Goal: Check status: Check status

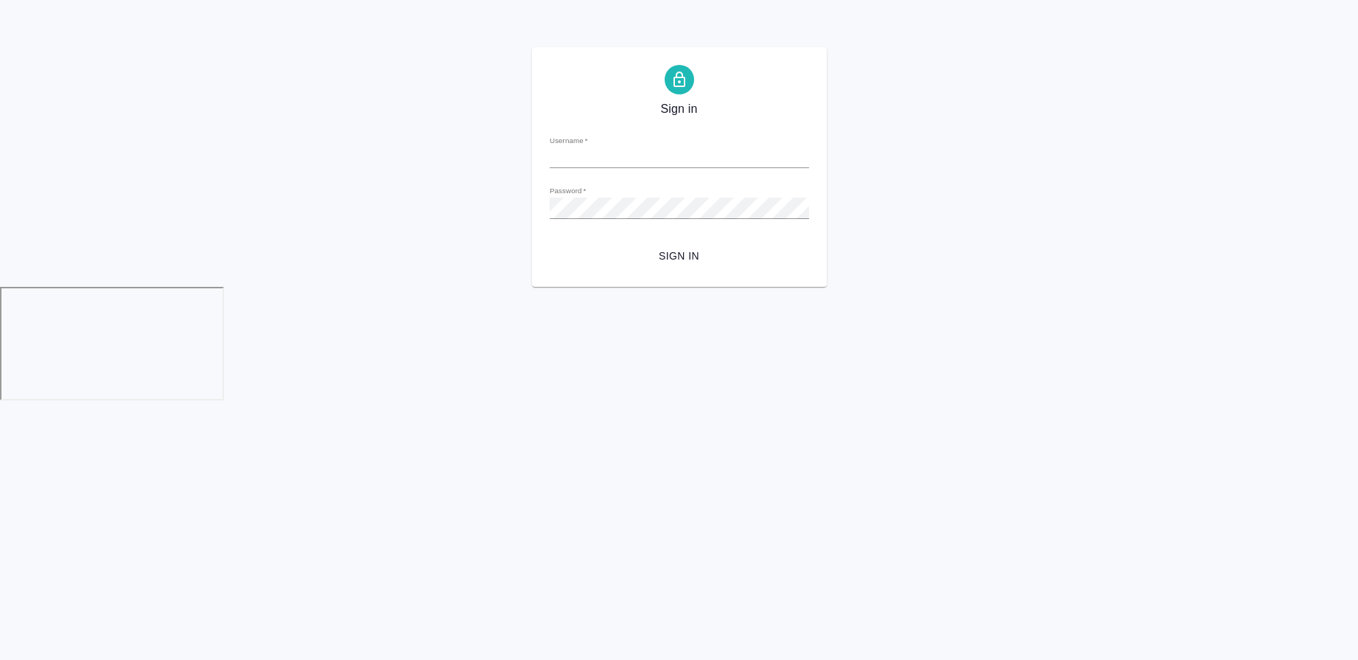
type input "v.morozova@awatera.com"
click at [618, 256] on span "Sign in" at bounding box center [679, 256] width 236 height 18
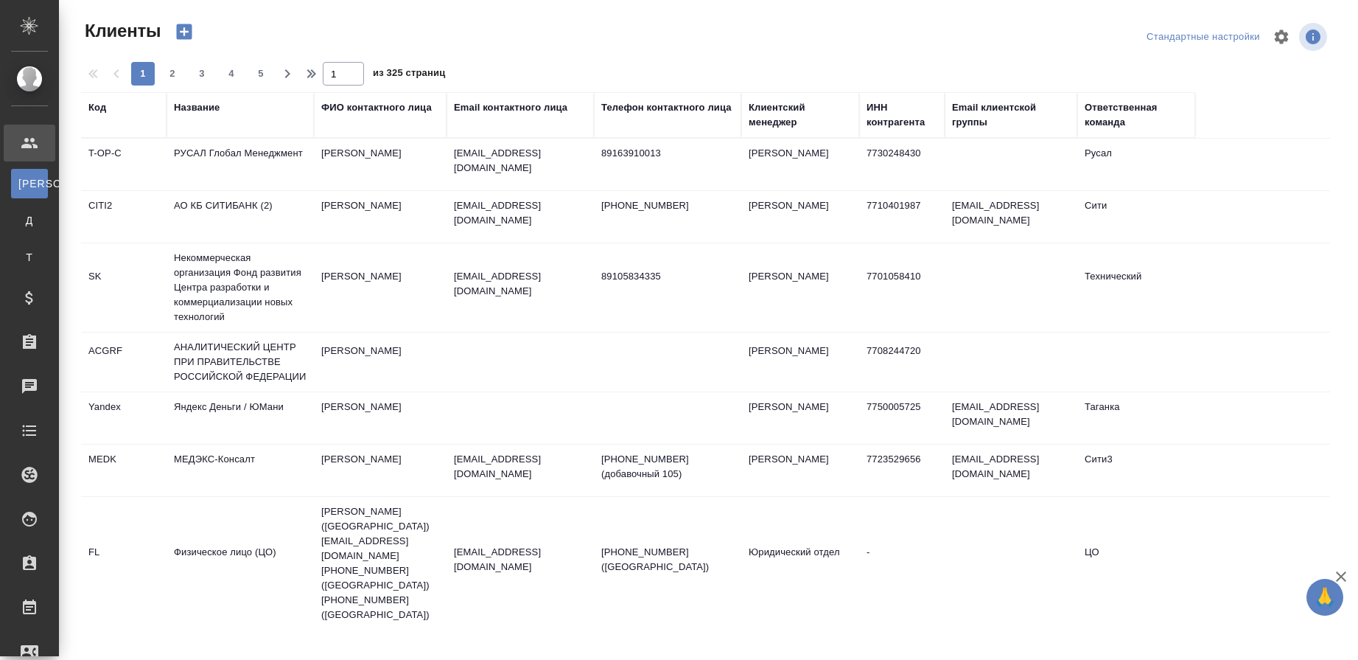
select select "RU"
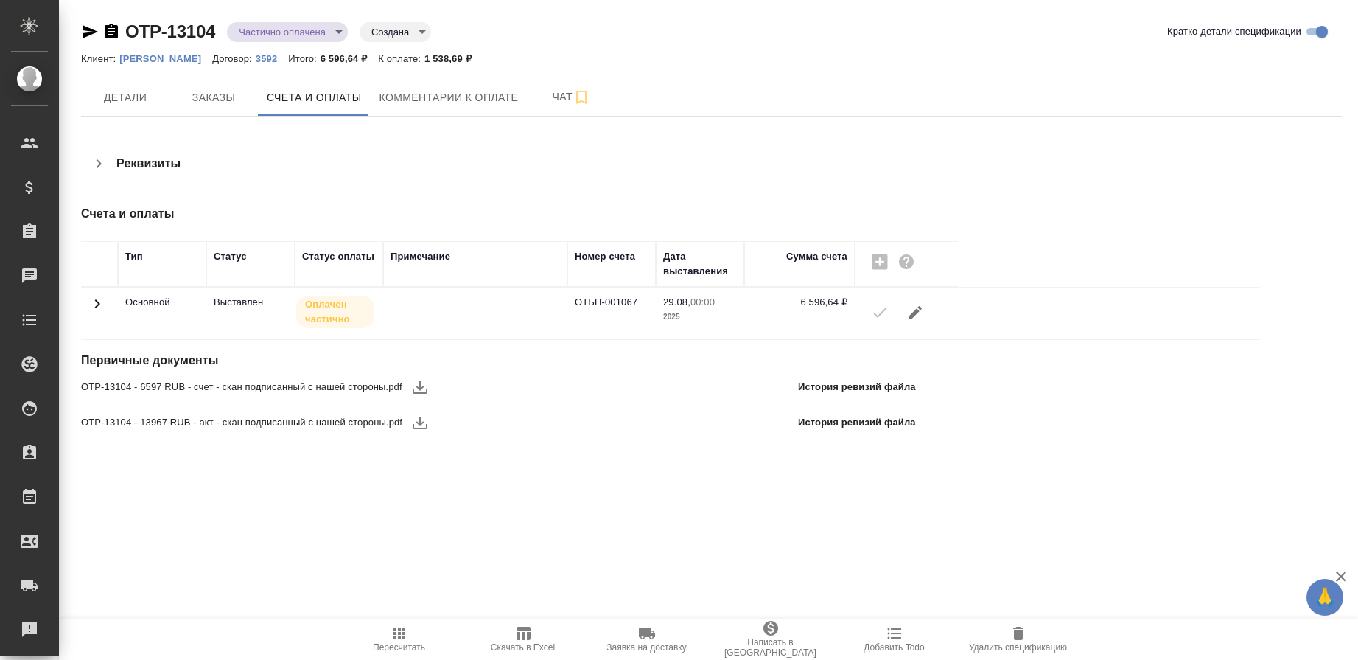
click at [113, 30] on icon "button" at bounding box center [111, 31] width 13 height 15
click at [99, 300] on icon at bounding box center [97, 304] width 18 height 18
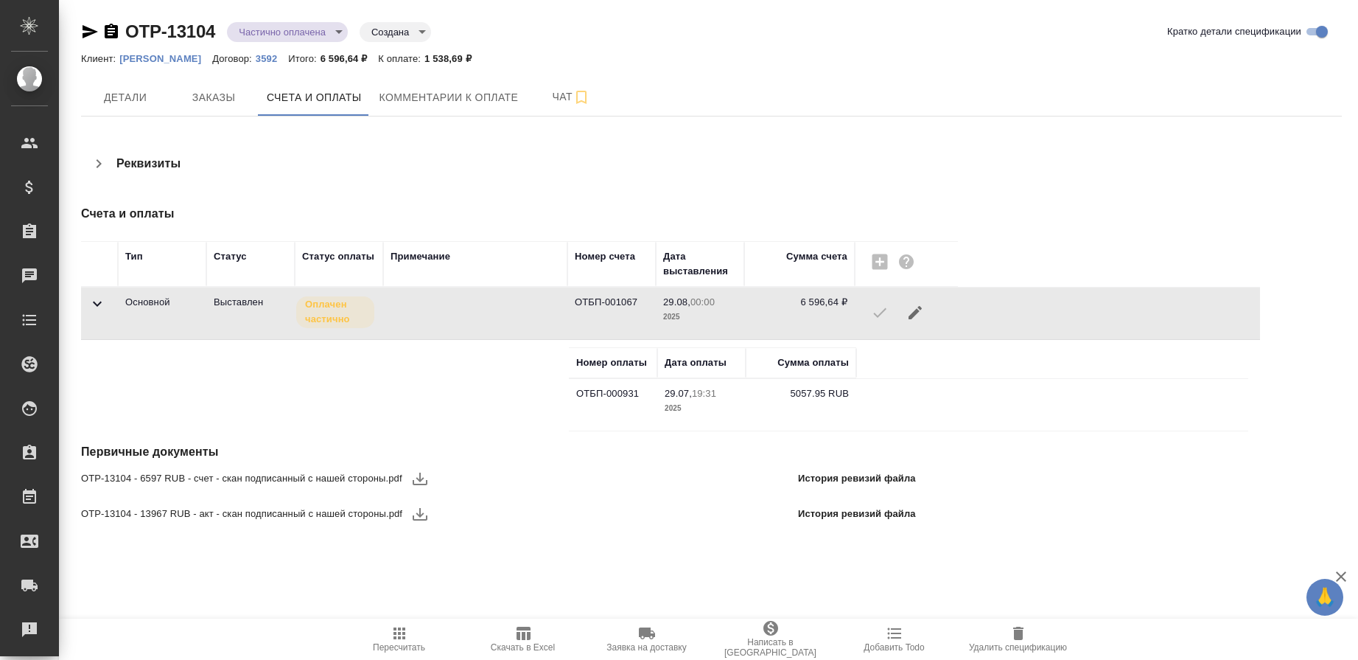
click at [118, 24] on icon "button" at bounding box center [111, 32] width 18 height 18
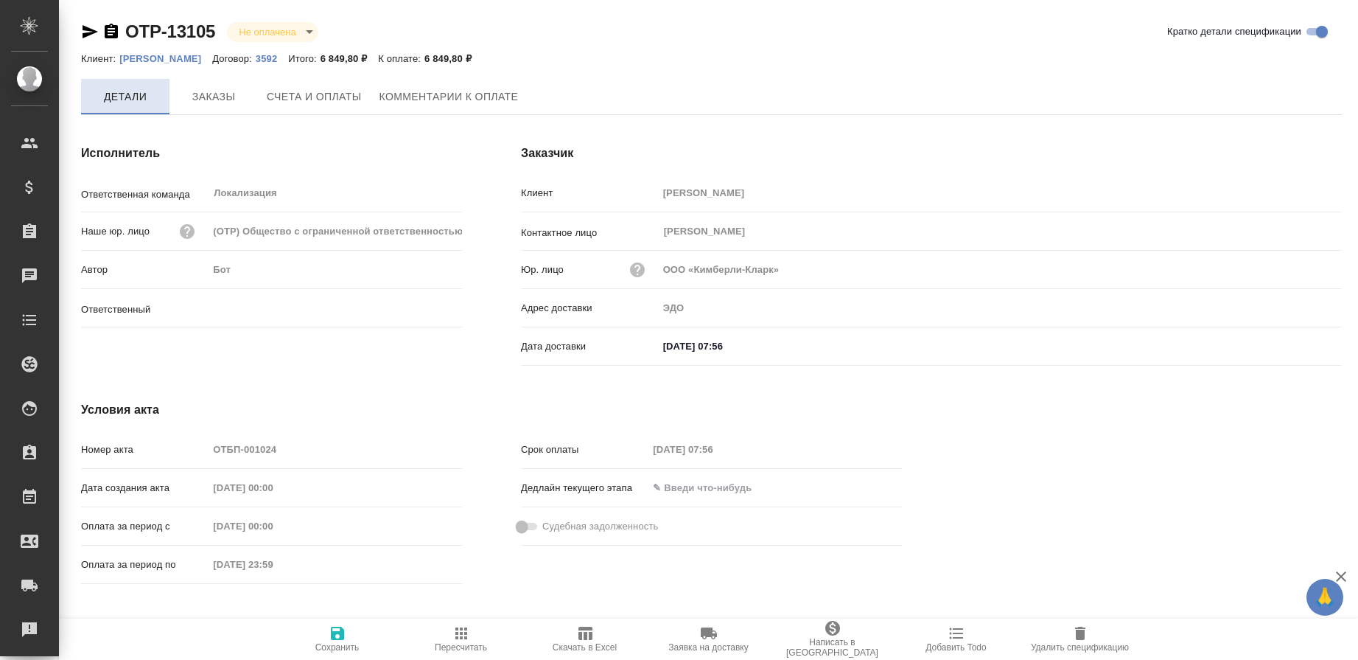
type input "[PERSON_NAME]"
click at [309, 111] on button "Счета и оплаты" at bounding box center [314, 97] width 113 height 37
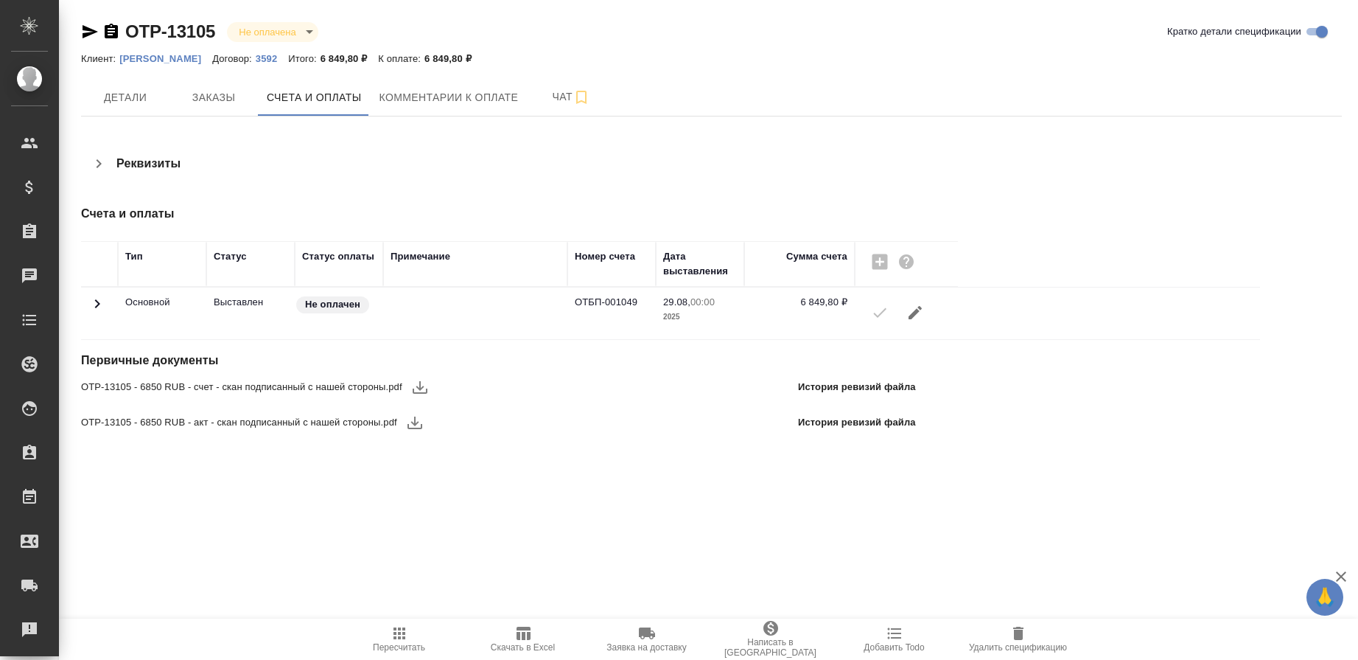
click at [97, 306] on icon at bounding box center [97, 303] width 5 height 9
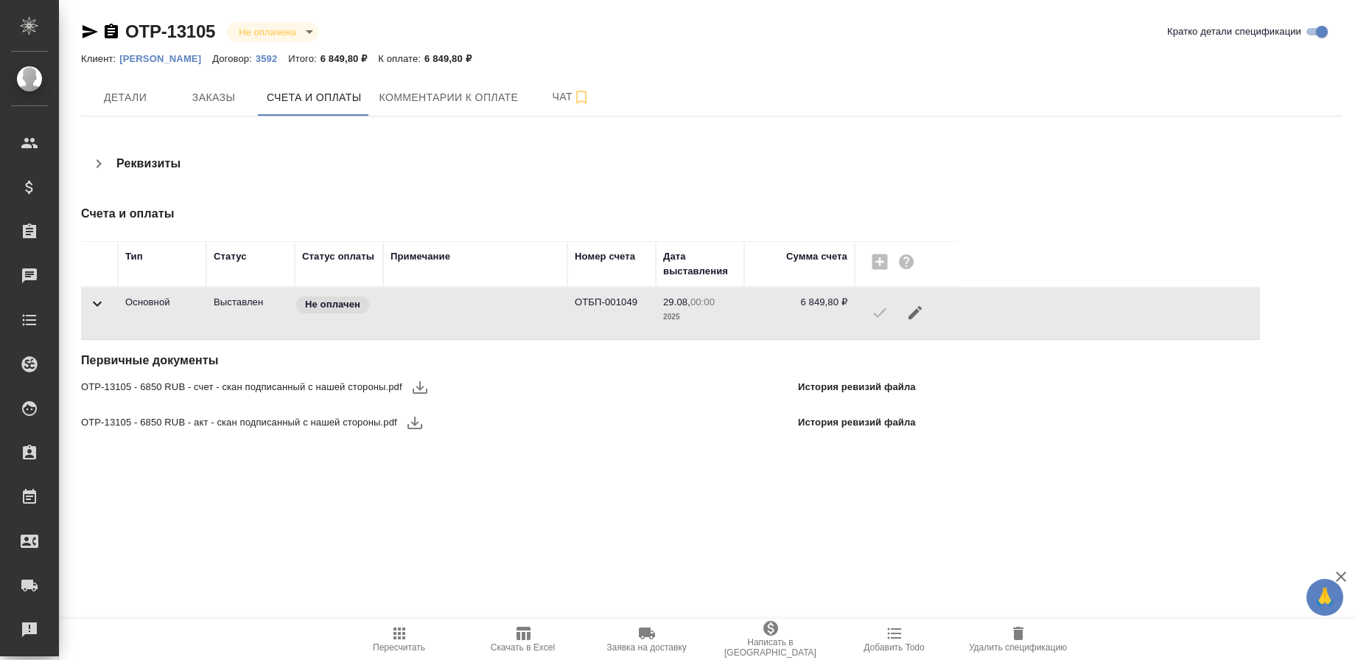
click at [93, 307] on icon at bounding box center [97, 304] width 18 height 18
